Goal: Check status: Check status

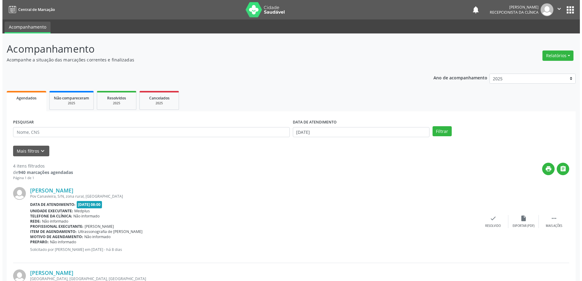
scroll to position [240, 0]
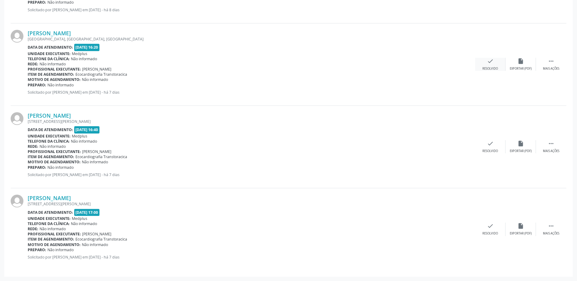
click at [500, 64] on div "check Resolvido" at bounding box center [490, 64] width 30 height 13
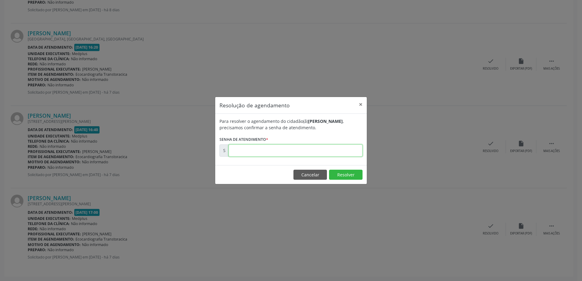
click at [236, 152] on input "text" at bounding box center [296, 151] width 134 height 12
type input "00181376"
click at [353, 174] on button "Resolver" at bounding box center [345, 175] width 33 height 10
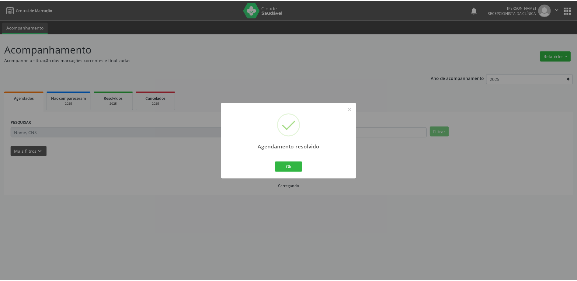
scroll to position [0, 0]
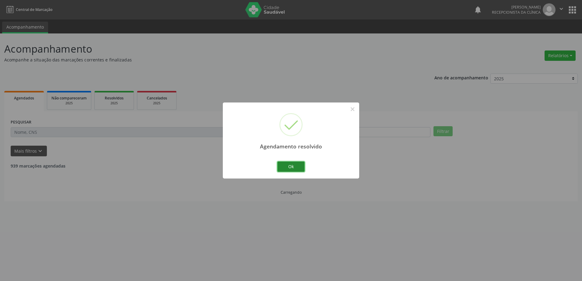
click at [293, 168] on button "Ok" at bounding box center [290, 167] width 27 height 10
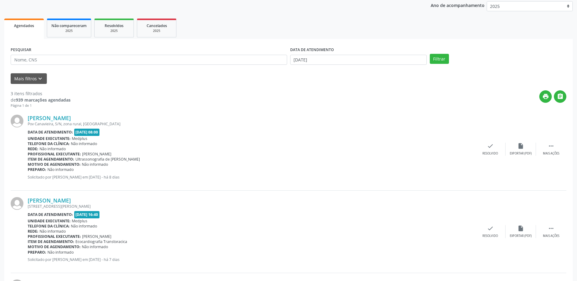
scroll to position [66, 0]
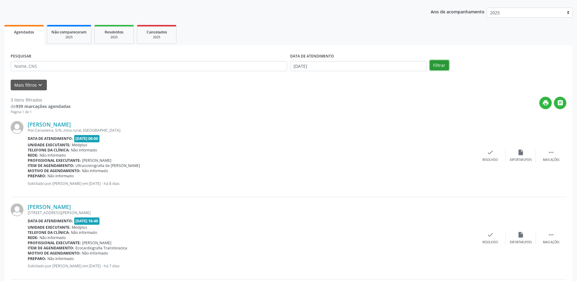
click at [440, 65] on button "Filtrar" at bounding box center [439, 65] width 19 height 10
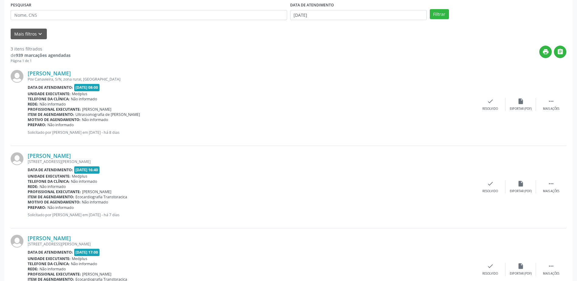
scroll to position [36, 0]
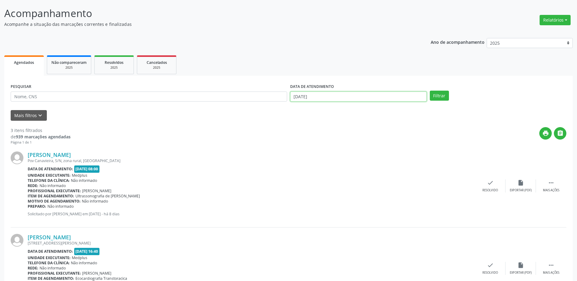
click at [311, 96] on input "[DATE]" at bounding box center [358, 97] width 137 height 10
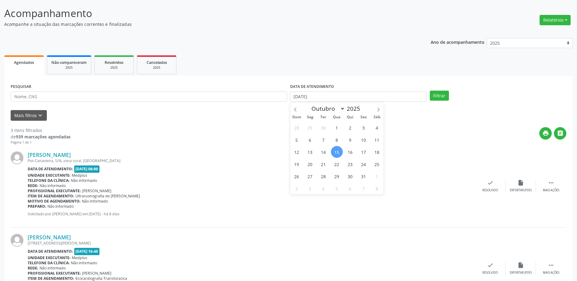
click at [338, 150] on span "15" at bounding box center [337, 152] width 12 height 12
type input "[DATE]"
click at [338, 150] on span "15" at bounding box center [337, 152] width 12 height 12
click at [442, 96] on button "Filtrar" at bounding box center [439, 96] width 19 height 10
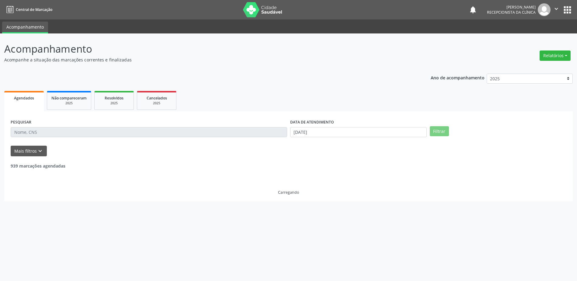
scroll to position [0, 0]
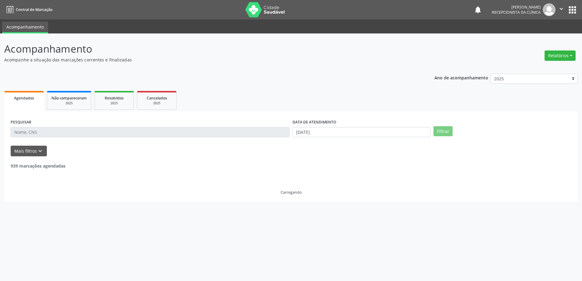
click at [442, 96] on ul "Agendados Não compareceram 2025 Resolvidos 2025 Cancelados 2025" at bounding box center [290, 100] width 573 height 22
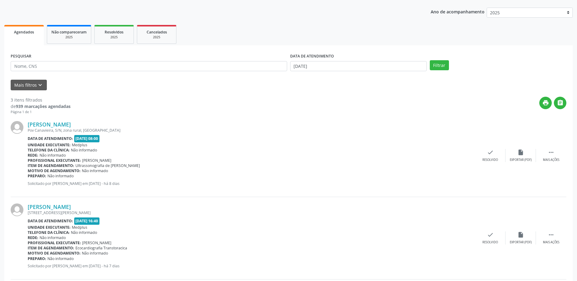
scroll to position [36, 0]
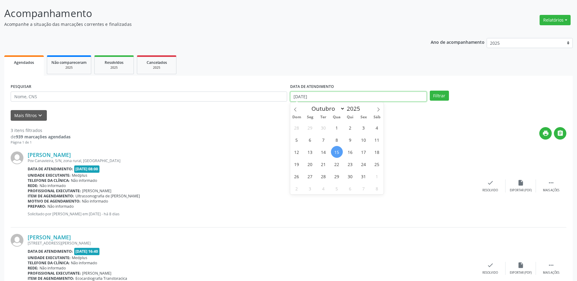
click at [327, 94] on input "[DATE]" at bounding box center [358, 97] width 137 height 10
click at [338, 150] on span "15" at bounding box center [337, 152] width 12 height 12
type input "[DATE]"
click at [338, 150] on span "15" at bounding box center [337, 152] width 12 height 12
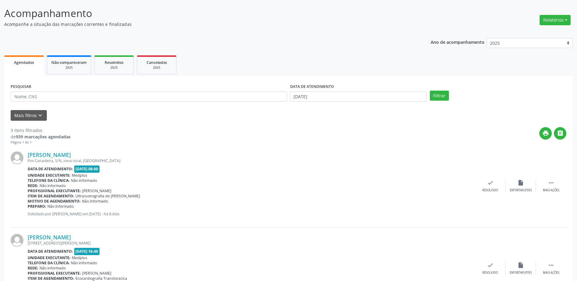
click at [338, 150] on div "Damiana Alves da Silva Pov Canavieira, S/N, zona rural, Campo Formoso - BA Data…" at bounding box center [289, 186] width 556 height 82
click at [438, 96] on button "Filtrar" at bounding box center [439, 96] width 19 height 10
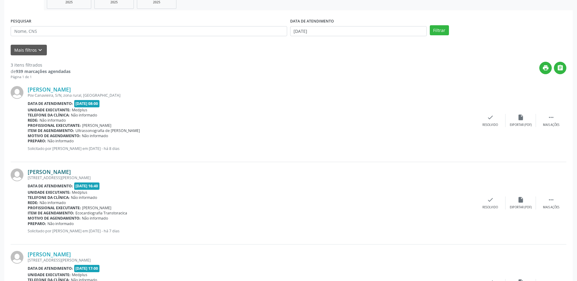
scroll to position [96, 0]
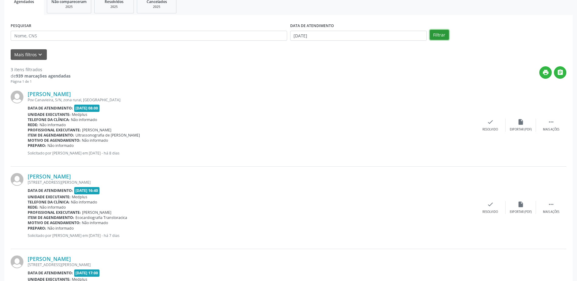
click at [440, 36] on button "Filtrar" at bounding box center [439, 35] width 19 height 10
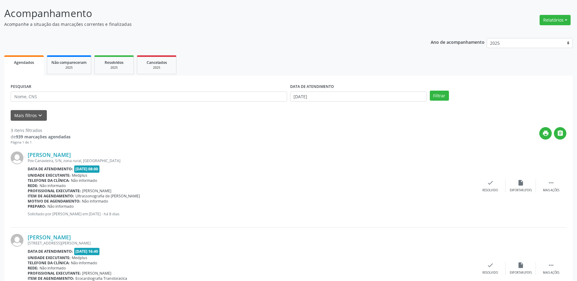
scroll to position [0, 0]
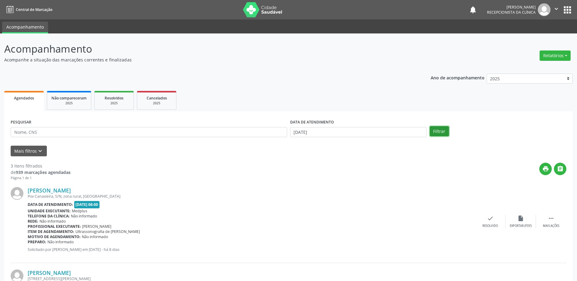
click at [436, 133] on button "Filtrar" at bounding box center [439, 131] width 19 height 10
click at [300, 131] on input "[DATE]" at bounding box center [358, 132] width 137 height 10
click at [348, 188] on span "16" at bounding box center [350, 188] width 12 height 12
type input "[DATE]"
click at [348, 188] on span "16" at bounding box center [350, 188] width 12 height 12
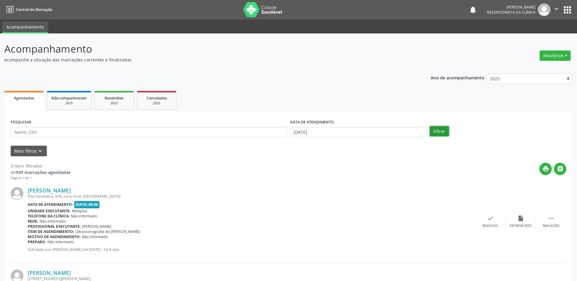
click at [438, 130] on button "Filtrar" at bounding box center [439, 131] width 19 height 10
click at [435, 128] on button "Filtrar" at bounding box center [439, 131] width 19 height 10
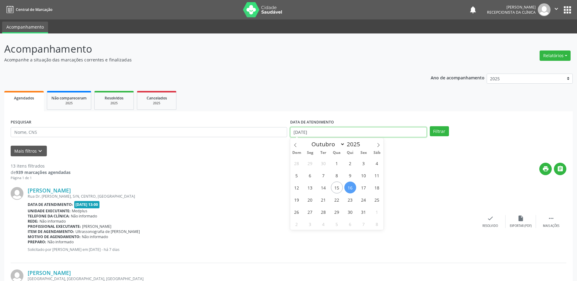
click at [297, 132] on input "[DATE]" at bounding box center [358, 132] width 137 height 10
click at [338, 188] on span "15" at bounding box center [337, 188] width 12 height 12
type input "[DATE]"
click at [338, 188] on span "15" at bounding box center [337, 188] width 12 height 12
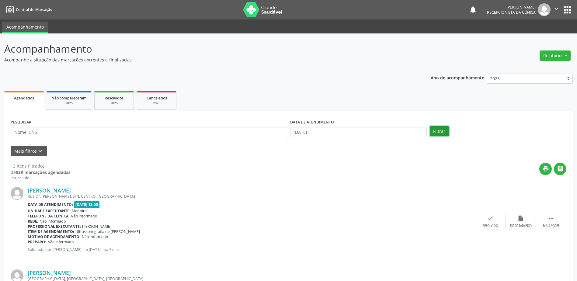
click at [439, 133] on button "Filtrar" at bounding box center [439, 131] width 19 height 10
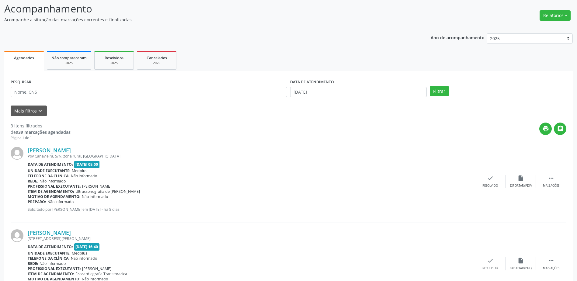
scroll to position [36, 0]
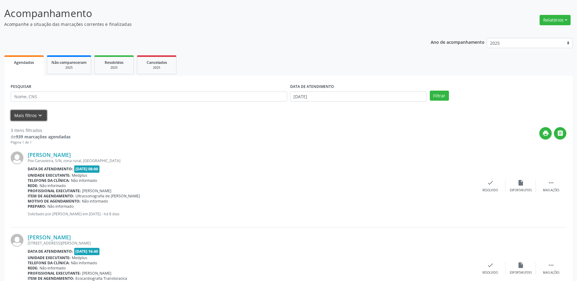
click at [36, 116] on button "Mais filtros keyboard_arrow_down" at bounding box center [29, 115] width 36 height 11
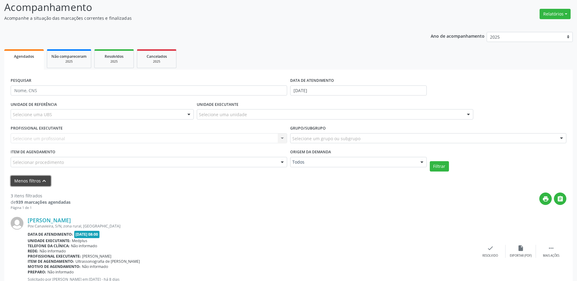
scroll to position [16, 0]
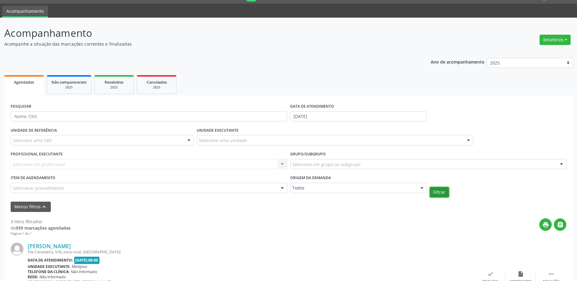
click at [440, 192] on button "Filtrar" at bounding box center [439, 192] width 19 height 10
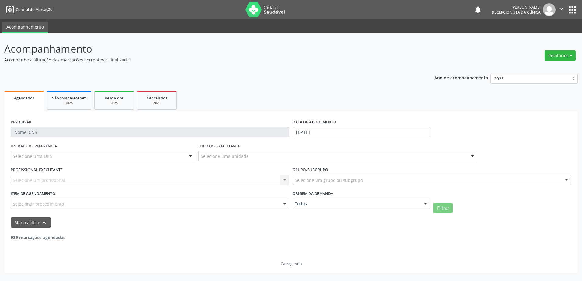
click at [440, 192] on div "UNIDADE DE REFERÊNCIA Selecione uma UBS Todas as UBS Unidade Basica de Saude da…" at bounding box center [291, 177] width 564 height 72
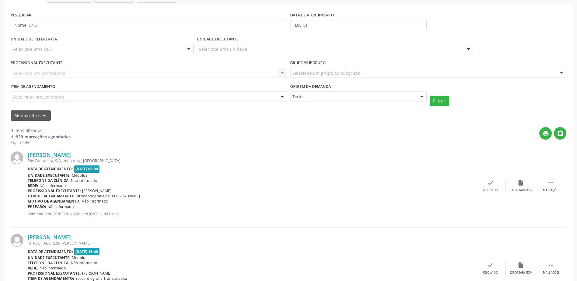
scroll to position [16, 0]
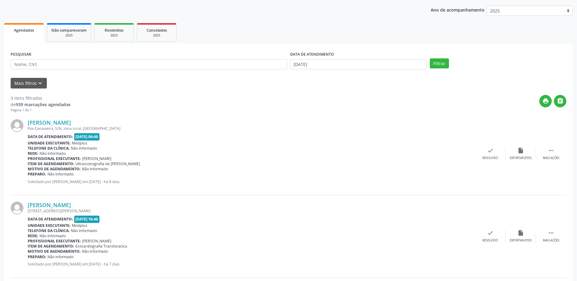
scroll to position [66, 0]
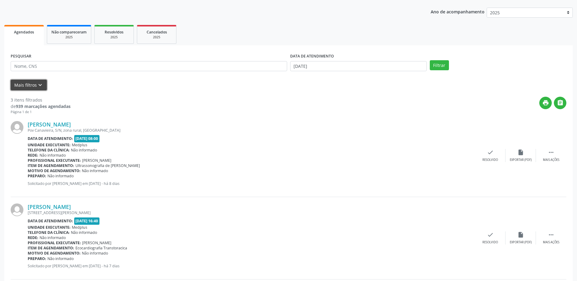
click at [39, 85] on icon "keyboard_arrow_down" at bounding box center [40, 85] width 7 height 7
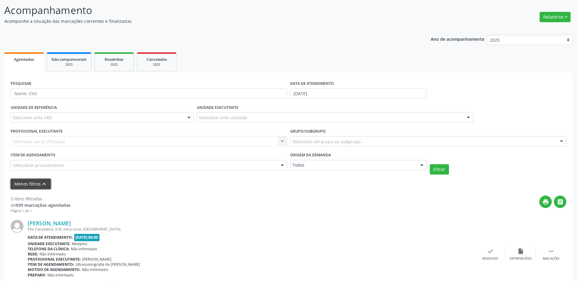
scroll to position [16, 0]
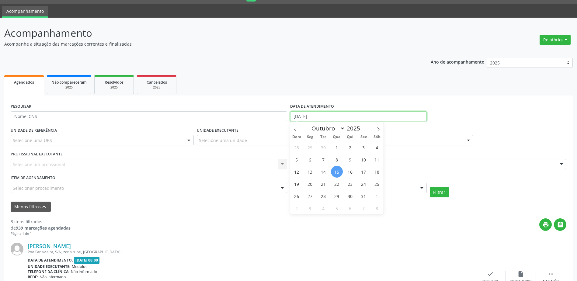
click at [312, 115] on input "[DATE]" at bounding box center [358, 116] width 137 height 10
click at [335, 170] on span "15" at bounding box center [337, 172] width 12 height 12
type input "[DATE]"
click at [334, 170] on span "15" at bounding box center [337, 172] width 12 height 12
click at [313, 117] on input "[DATE]" at bounding box center [358, 116] width 137 height 10
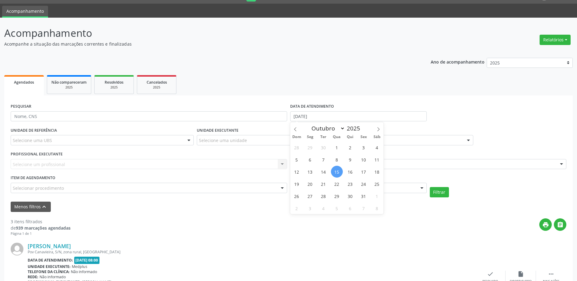
click at [398, 207] on div "Menos filtros keyboard_arrow_up" at bounding box center [288, 207] width 559 height 11
click at [20, 79] on div "Agendados" at bounding box center [24, 82] width 31 height 6
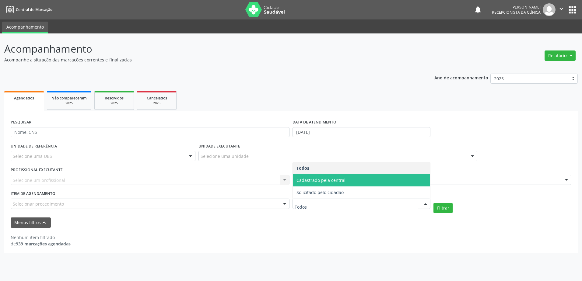
click at [322, 182] on span "Cadastrado pela central" at bounding box center [320, 180] width 49 height 6
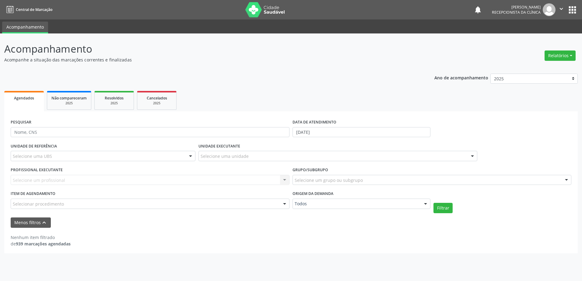
click at [322, 182] on div "UNIDADE DE REFERÊNCIA Selecione uma UBS Todas as UBS Unidade Basica de Saude da…" at bounding box center [291, 177] width 564 height 72
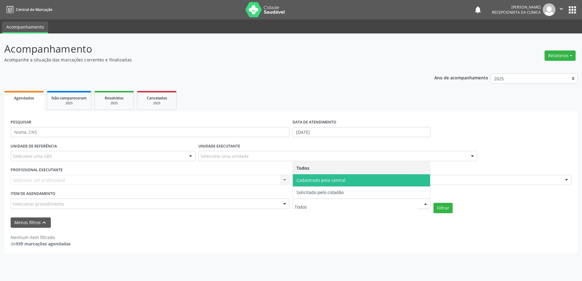
click at [327, 183] on span "Cadastrado pela central" at bounding box center [361, 180] width 137 height 12
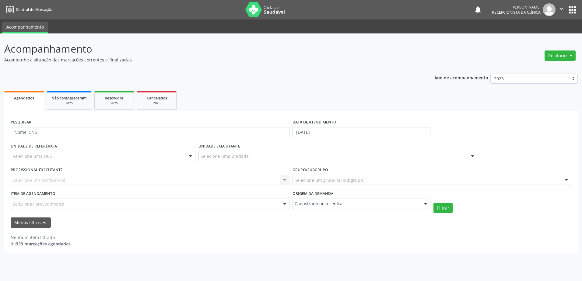
click at [327, 183] on div "UNIDADE DE REFERÊNCIA Selecione uma UBS Todas as UBS Unidade Basica de Saude da…" at bounding box center [291, 177] width 564 height 72
click at [436, 204] on button "Filtrar" at bounding box center [442, 208] width 19 height 10
click at [24, 101] on div "Agendados" at bounding box center [24, 98] width 31 height 6
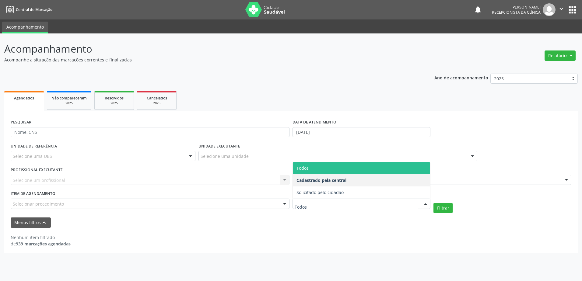
click at [309, 170] on span "Todos" at bounding box center [361, 168] width 137 height 12
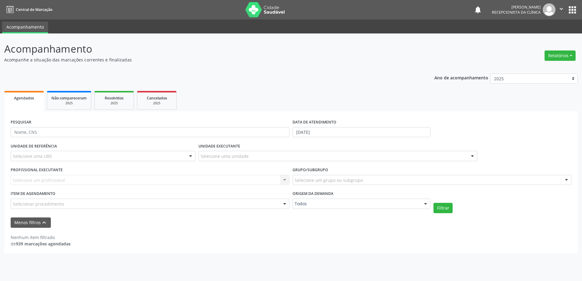
drag, startPoint x: 309, startPoint y: 169, endPoint x: 274, endPoint y: 175, distance: 35.5
click at [302, 169] on span "Todos" at bounding box center [361, 168] width 137 height 12
click at [444, 208] on button "Filtrar" at bounding box center [442, 208] width 19 height 10
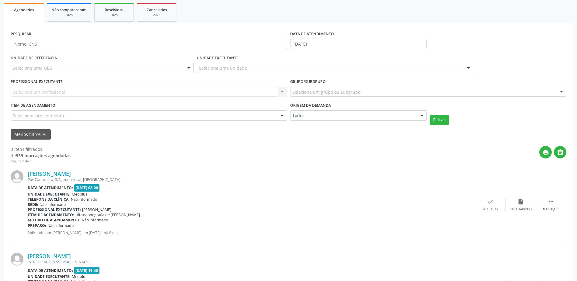
scroll to position [46, 0]
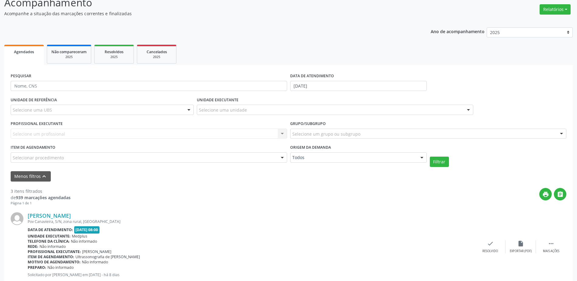
click at [323, 160] on div "Todos" at bounding box center [358, 157] width 137 height 10
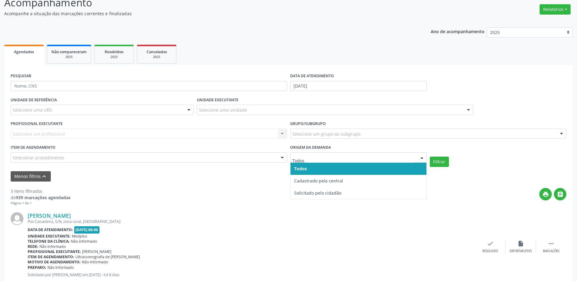
click at [318, 161] on input "text" at bounding box center [353, 161] width 122 height 12
click at [429, 162] on div "Filtrar" at bounding box center [498, 162] width 140 height 10
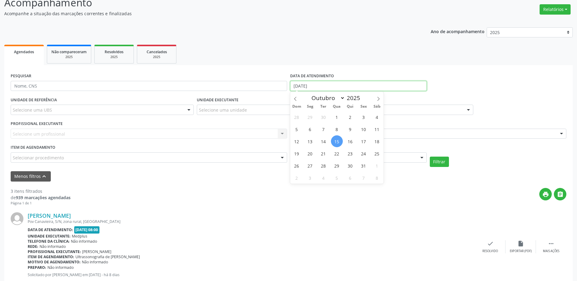
click at [313, 86] on input "[DATE]" at bounding box center [358, 86] width 137 height 10
click at [354, 142] on span "16" at bounding box center [350, 141] width 12 height 12
type input "[DATE]"
click at [354, 142] on span "16" at bounding box center [350, 141] width 12 height 12
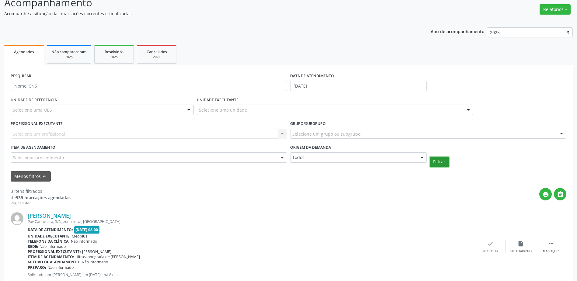
click at [435, 162] on button "Filtrar" at bounding box center [439, 162] width 19 height 10
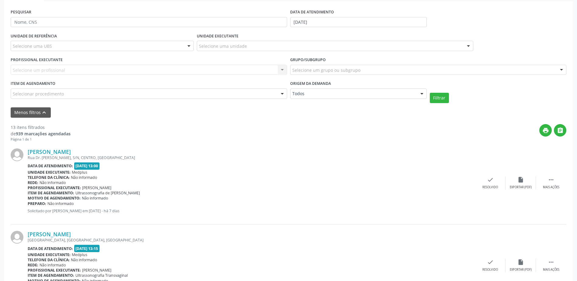
scroll to position [0, 0]
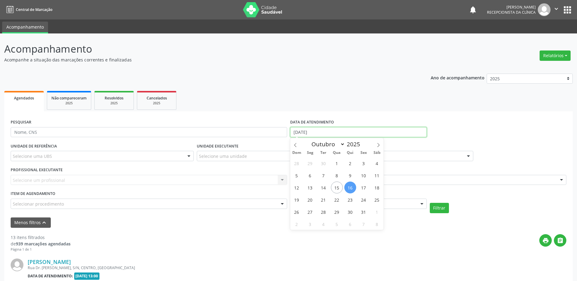
click at [338, 129] on input "[DATE]" at bounding box center [358, 132] width 137 height 10
click at [335, 185] on span "15" at bounding box center [337, 188] width 12 height 12
type input "[DATE]"
click at [335, 185] on span "15" at bounding box center [337, 188] width 12 height 12
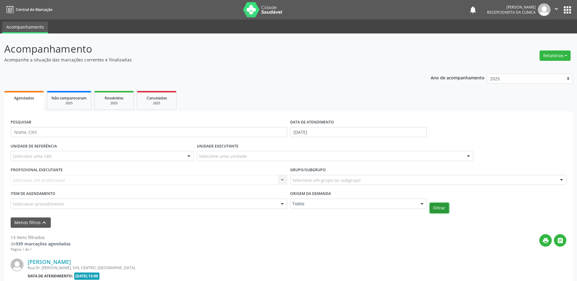
click at [442, 205] on button "Filtrar" at bounding box center [439, 208] width 19 height 10
drag, startPoint x: 110, startPoint y: 102, endPoint x: 118, endPoint y: 104, distance: 8.3
click at [110, 102] on div "2025" at bounding box center [114, 103] width 30 height 5
select select "9"
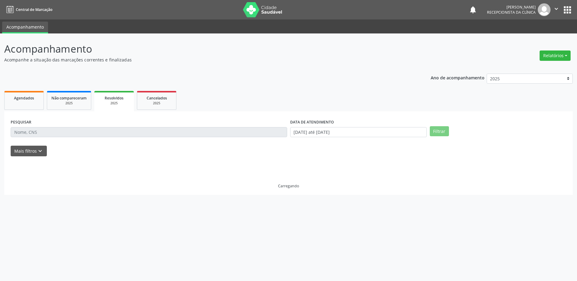
click at [118, 104] on div "2025" at bounding box center [114, 103] width 31 height 5
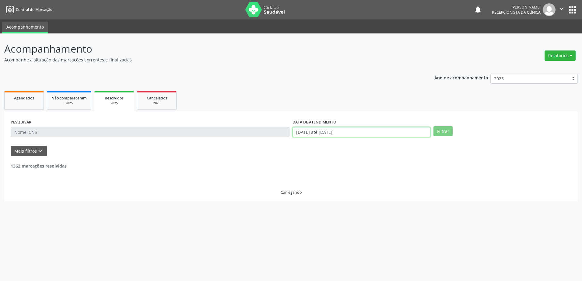
click at [356, 132] on input "[DATE] até [DATE]" at bounding box center [361, 132] width 138 height 10
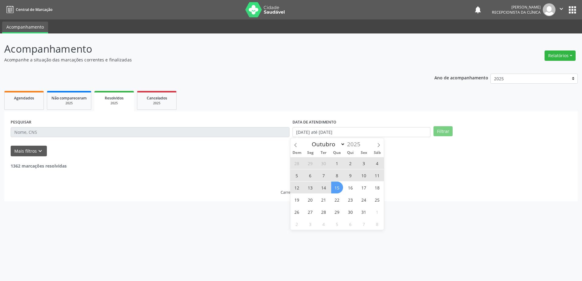
click at [339, 187] on span "15" at bounding box center [337, 188] width 12 height 12
type input "[DATE]"
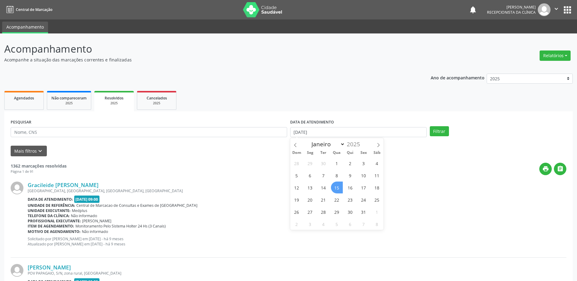
click at [339, 187] on span "15" at bounding box center [337, 188] width 12 height 12
click at [438, 134] on button "Filtrar" at bounding box center [439, 131] width 19 height 10
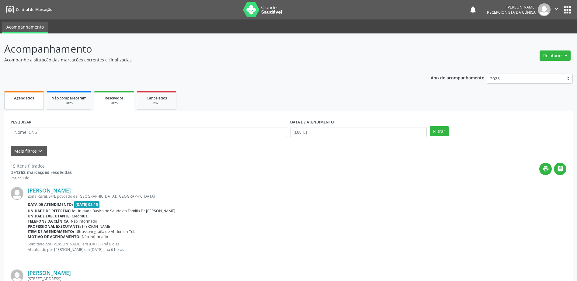
drag, startPoint x: 19, startPoint y: 93, endPoint x: 19, endPoint y: 103, distance: 9.4
click at [19, 93] on link "Agendados" at bounding box center [24, 100] width 40 height 19
click at [19, 102] on link "Agendados" at bounding box center [24, 100] width 40 height 19
click at [19, 103] on link "Agendados" at bounding box center [24, 100] width 40 height 19
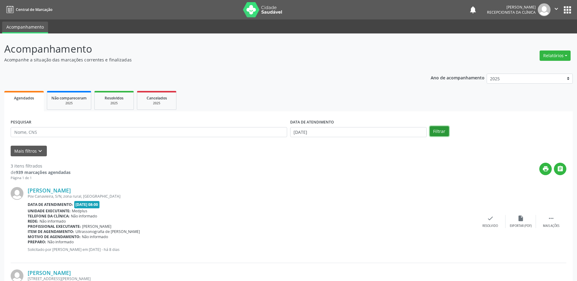
click at [445, 135] on button "Filtrar" at bounding box center [439, 131] width 19 height 10
click at [36, 100] on div "Agendados" at bounding box center [24, 98] width 31 height 6
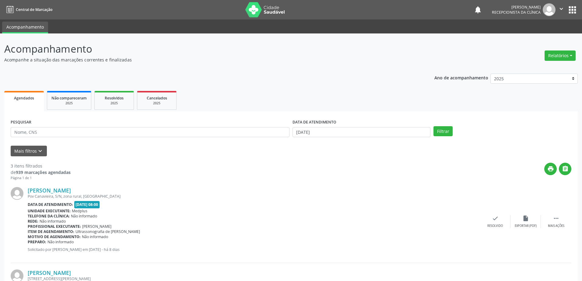
click at [36, 100] on div "Agendados" at bounding box center [24, 98] width 31 height 6
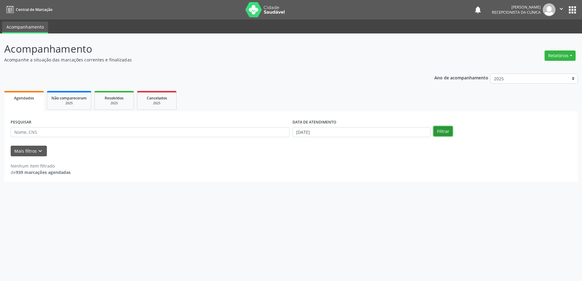
click at [448, 129] on button "Filtrar" at bounding box center [442, 131] width 19 height 10
